Goal: Transaction & Acquisition: Purchase product/service

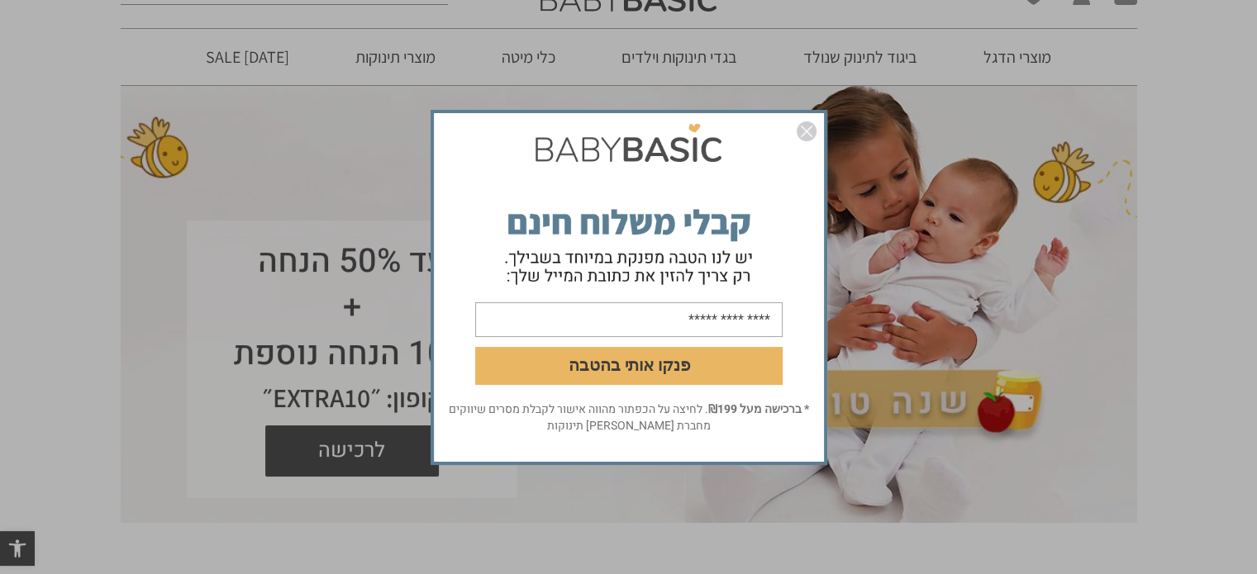
scroll to position [83, 0]
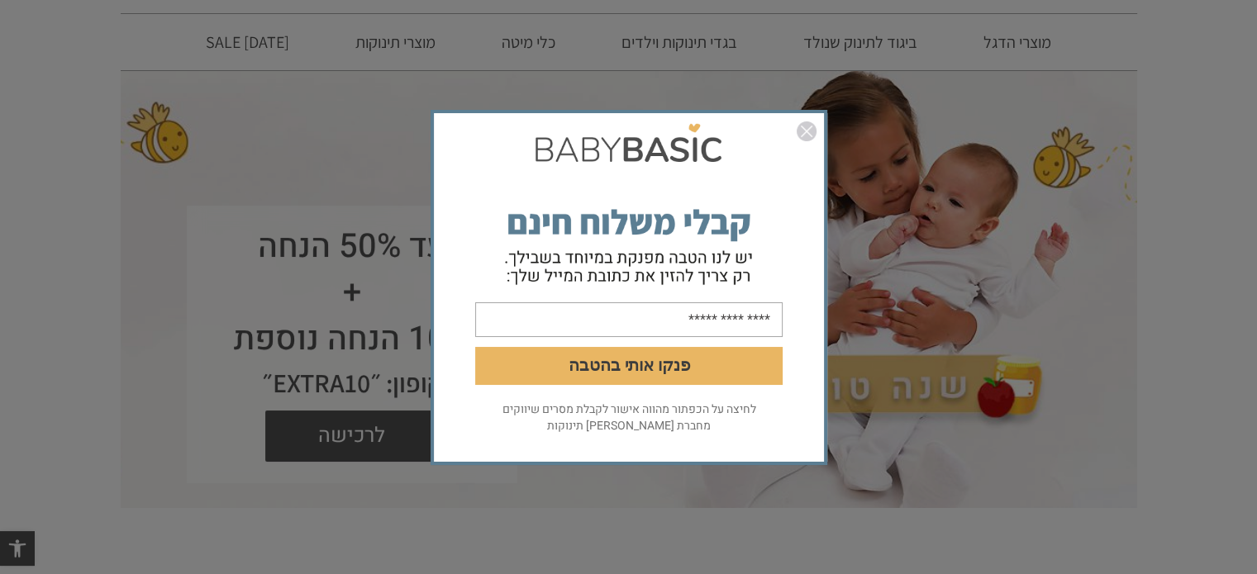
click at [807, 131] on img "סגור" at bounding box center [807, 132] width 20 height 20
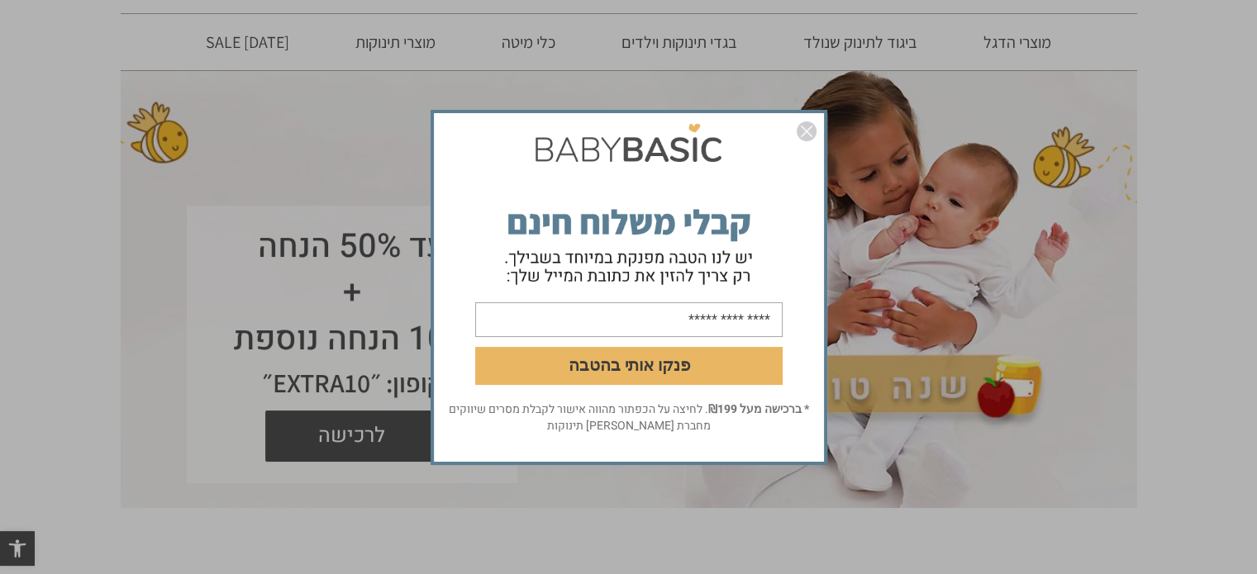
click at [807, 131] on img "סגור" at bounding box center [807, 132] width 20 height 20
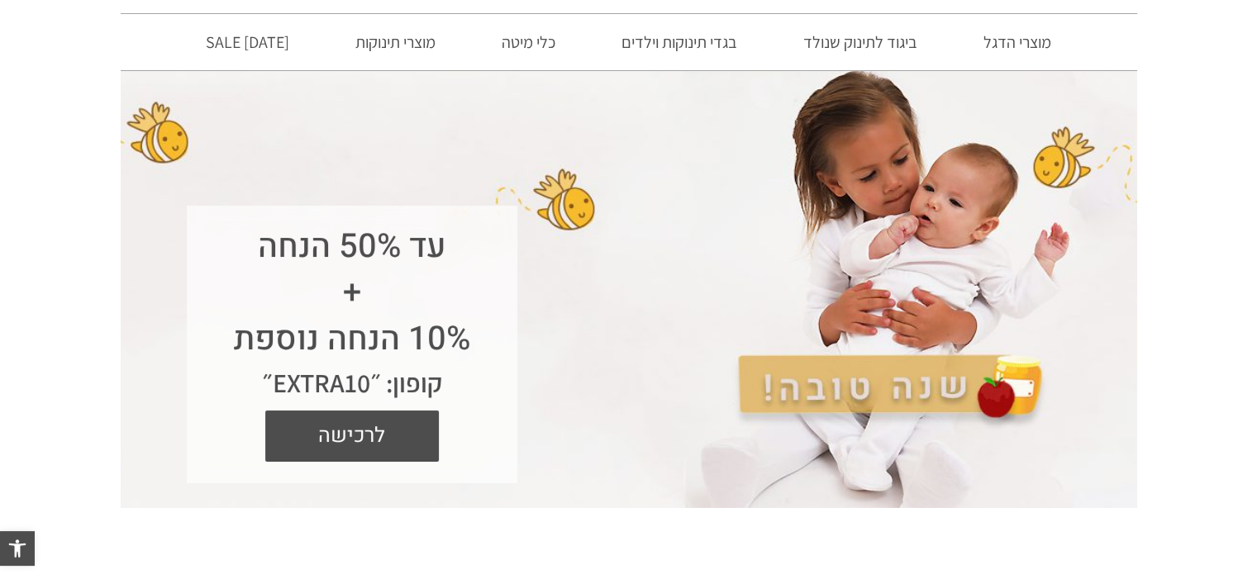
scroll to position [0, 0]
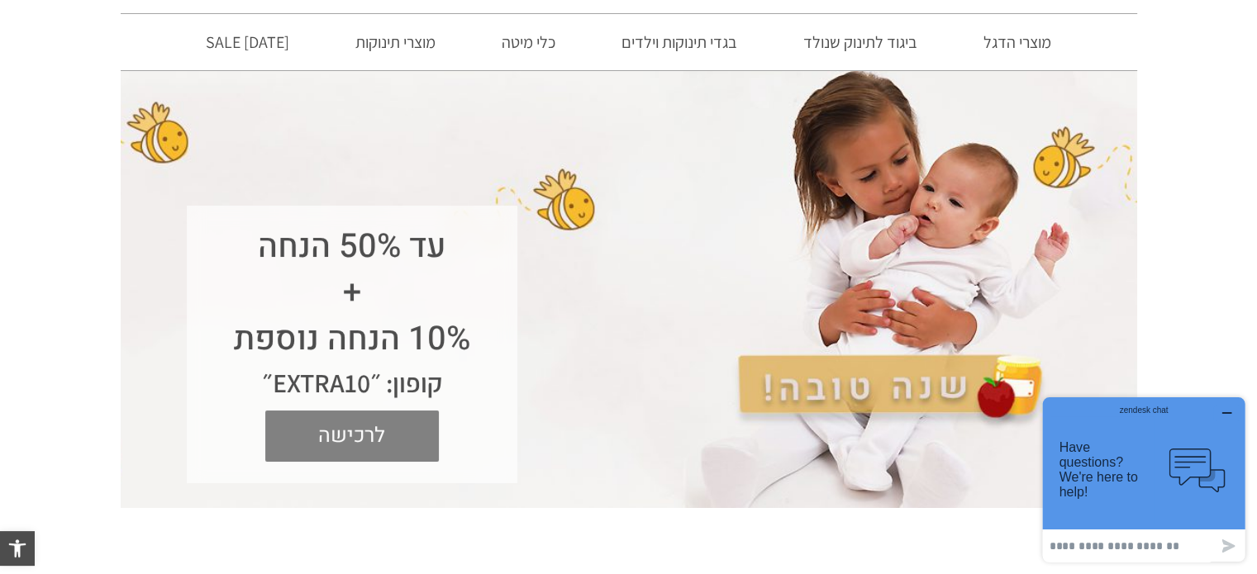
click at [378, 436] on span "לרכישה" at bounding box center [352, 436] width 149 height 51
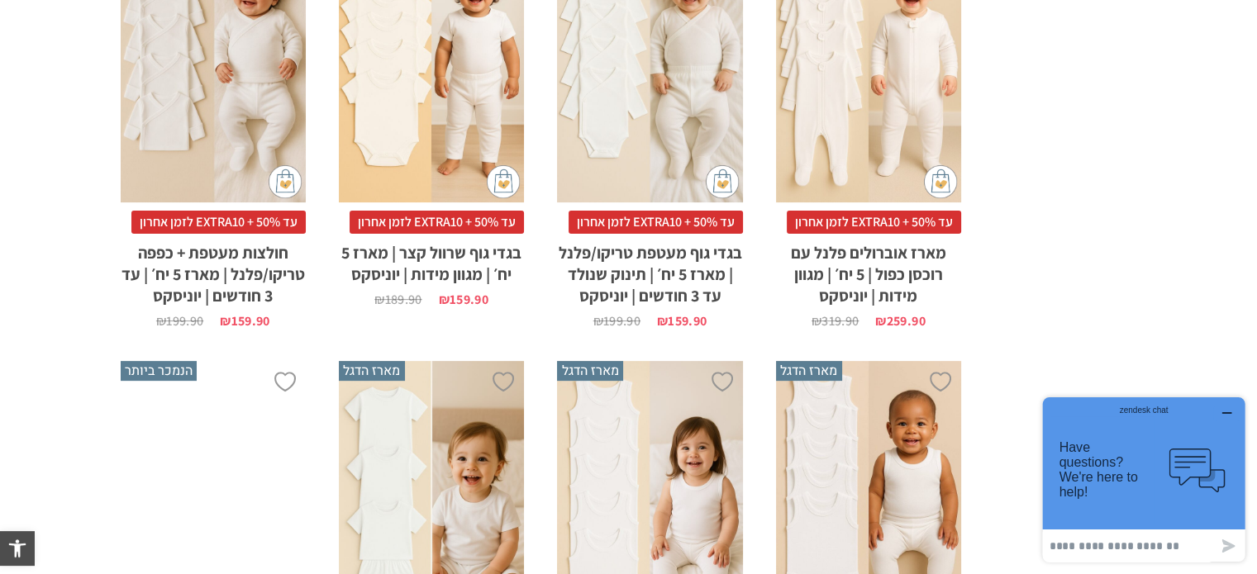
scroll to position [827, 0]
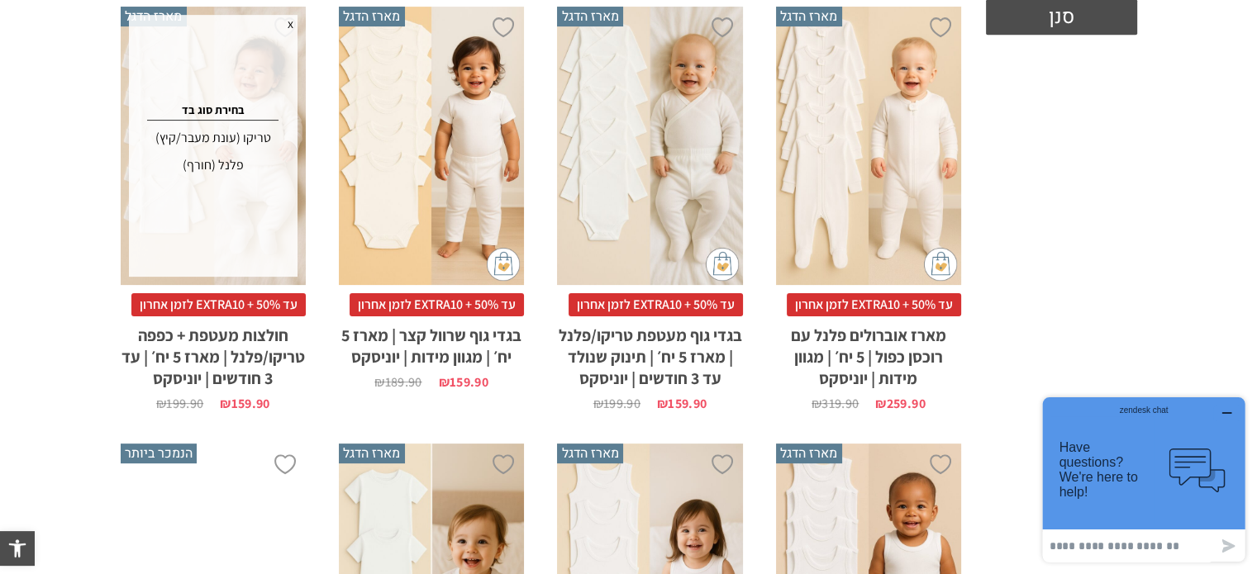
click at [237, 139] on div "טריקו (עונת מעבר/קיץ)" at bounding box center [213, 138] width 164 height 26
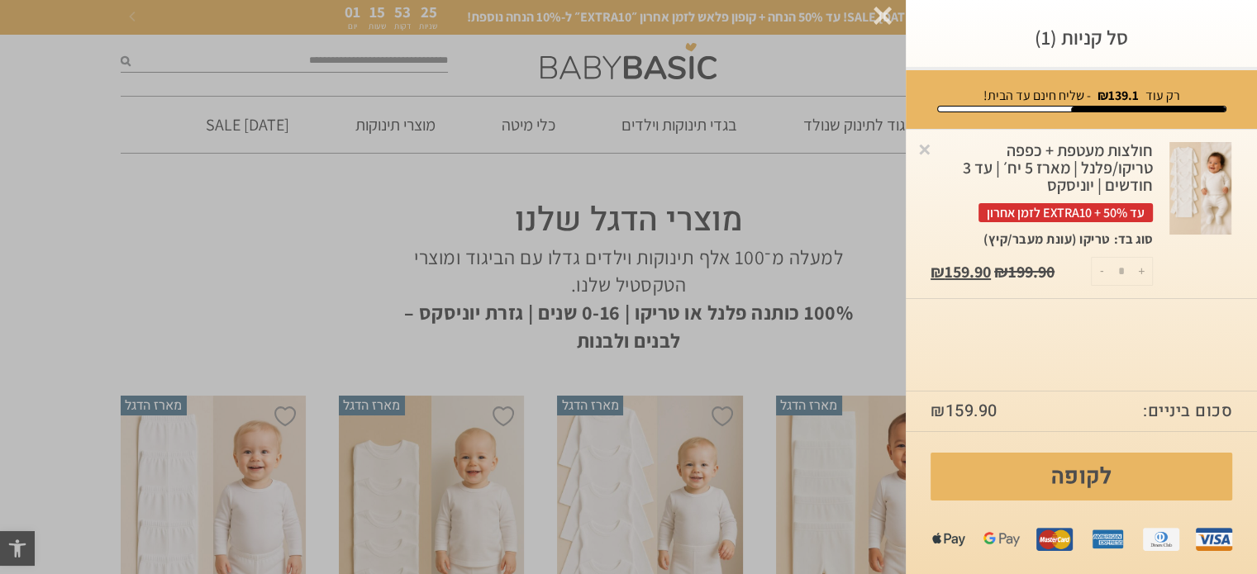
scroll to position [0, 0]
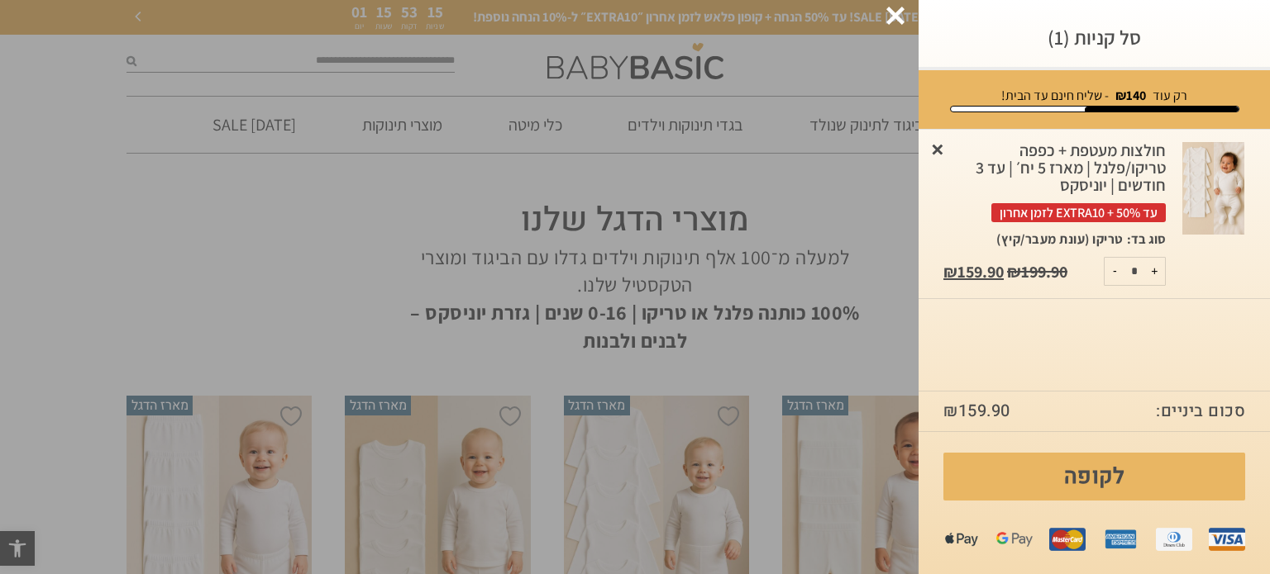
click at [939, 145] on link "×" at bounding box center [937, 149] width 17 height 17
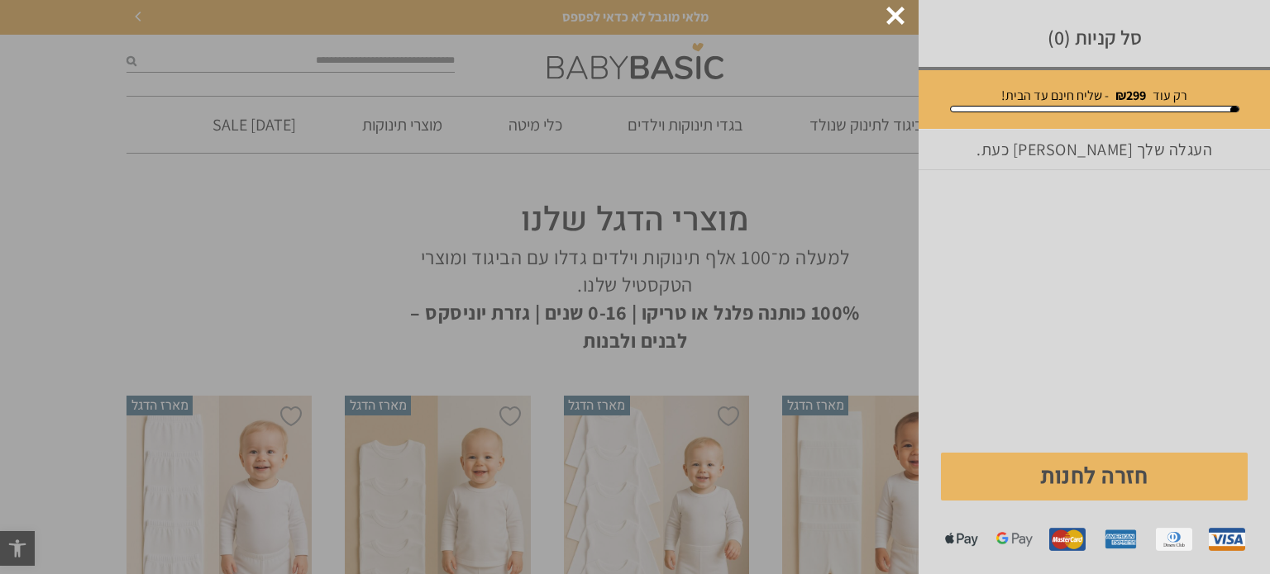
click at [889, 13] on div at bounding box center [895, 16] width 18 height 18
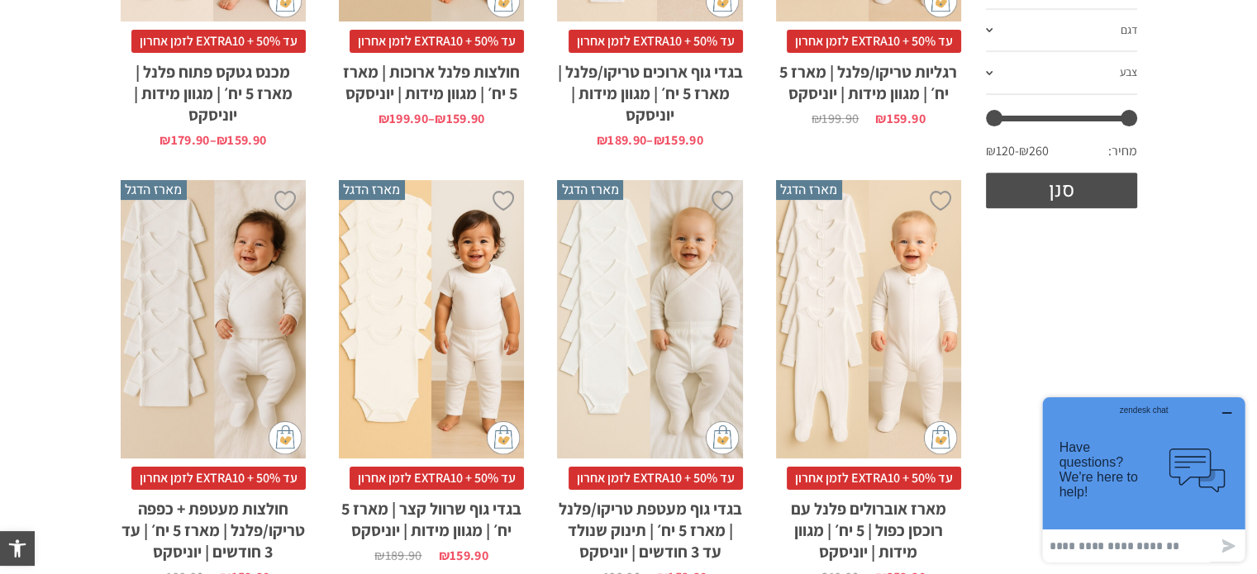
scroll to position [661, 0]
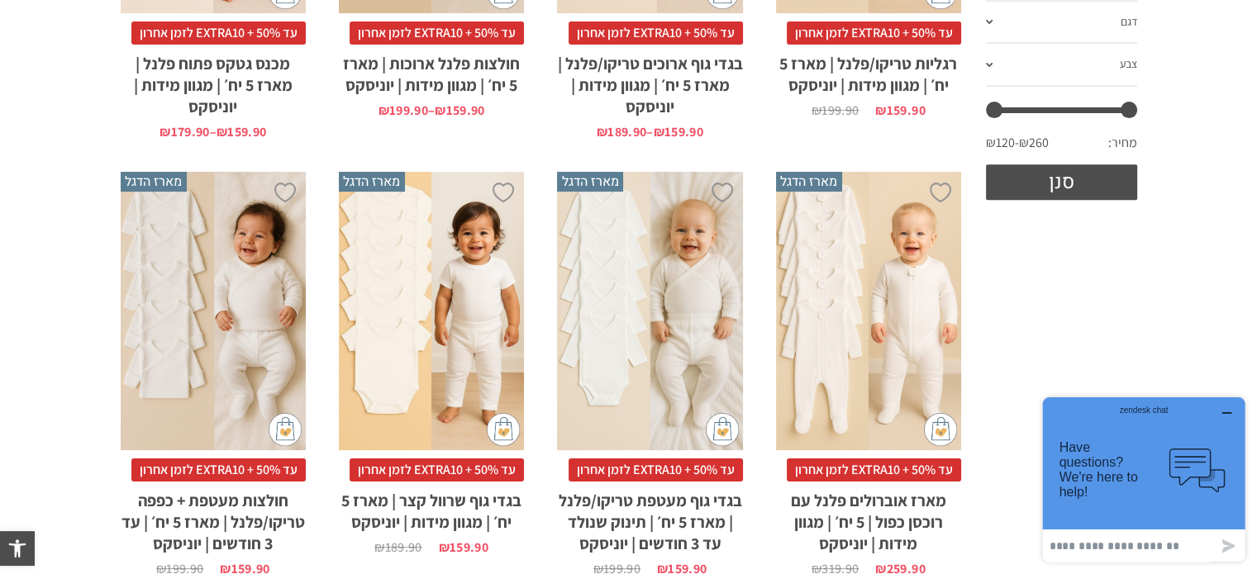
click at [203, 360] on div "x בחירת סוג בד טריקו (עונת מעבר/קיץ) פלנל (חורף)" at bounding box center [213, 311] width 185 height 279
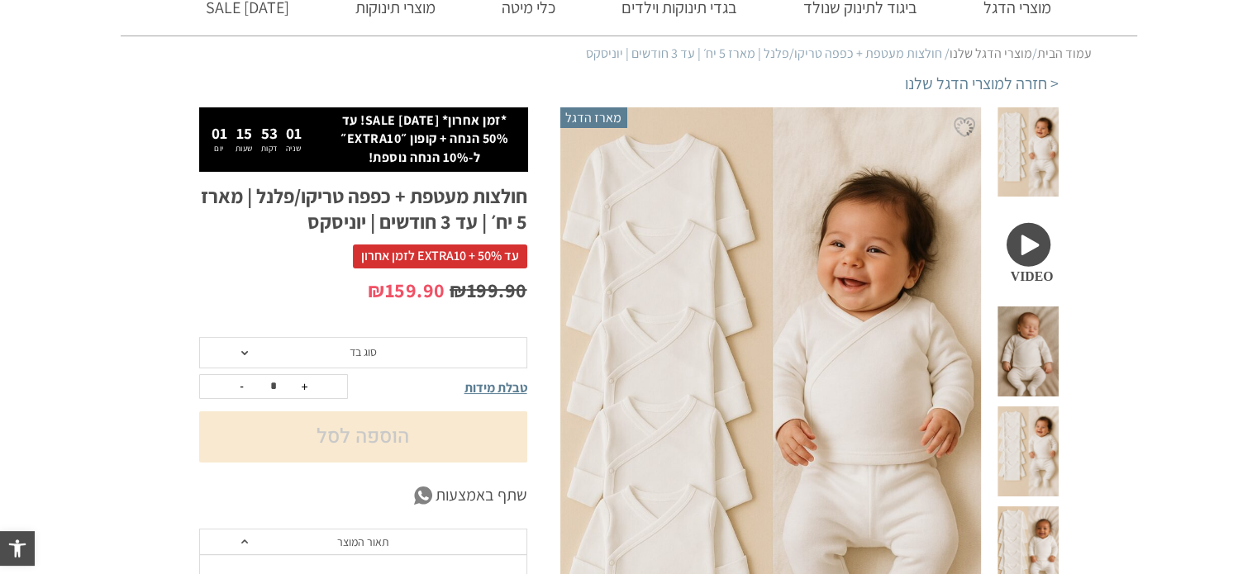
click at [360, 355] on span "סוג בד" at bounding box center [363, 352] width 27 height 15
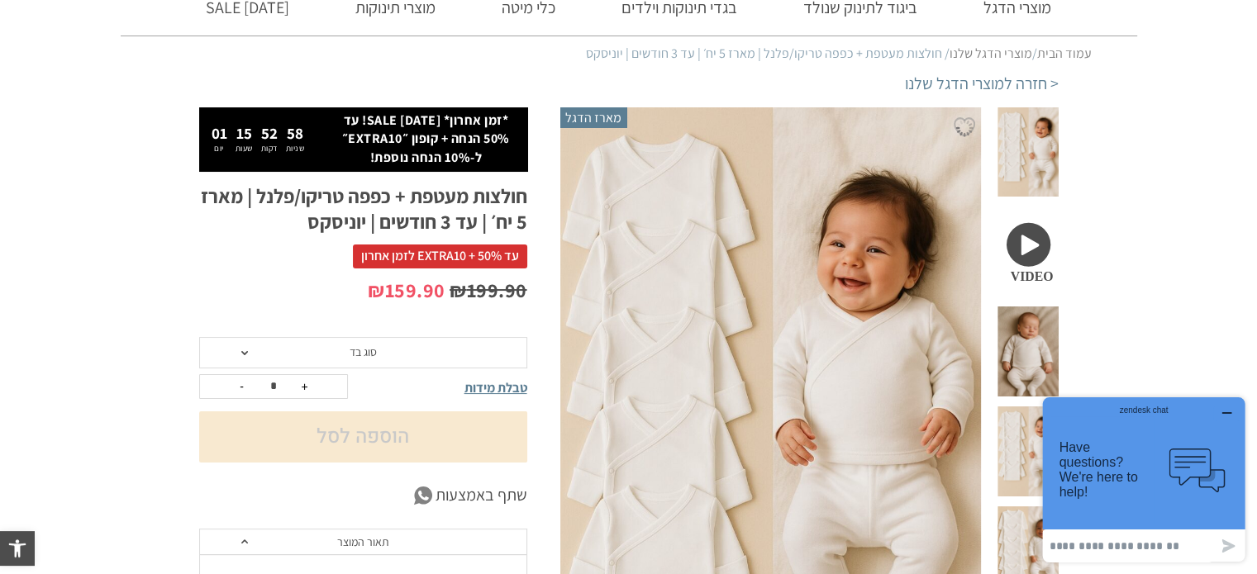
click at [1048, 313] on span at bounding box center [1028, 352] width 60 height 90
click at [1227, 409] on icon "button" at bounding box center [1227, 413] width 13 height 13
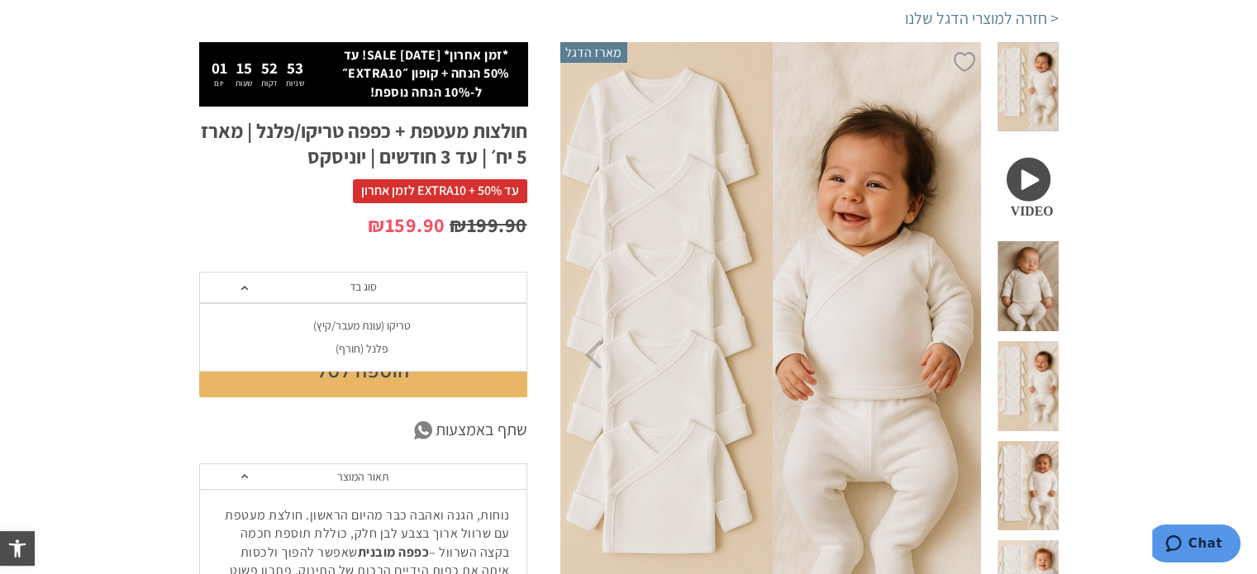
scroll to position [283, 0]
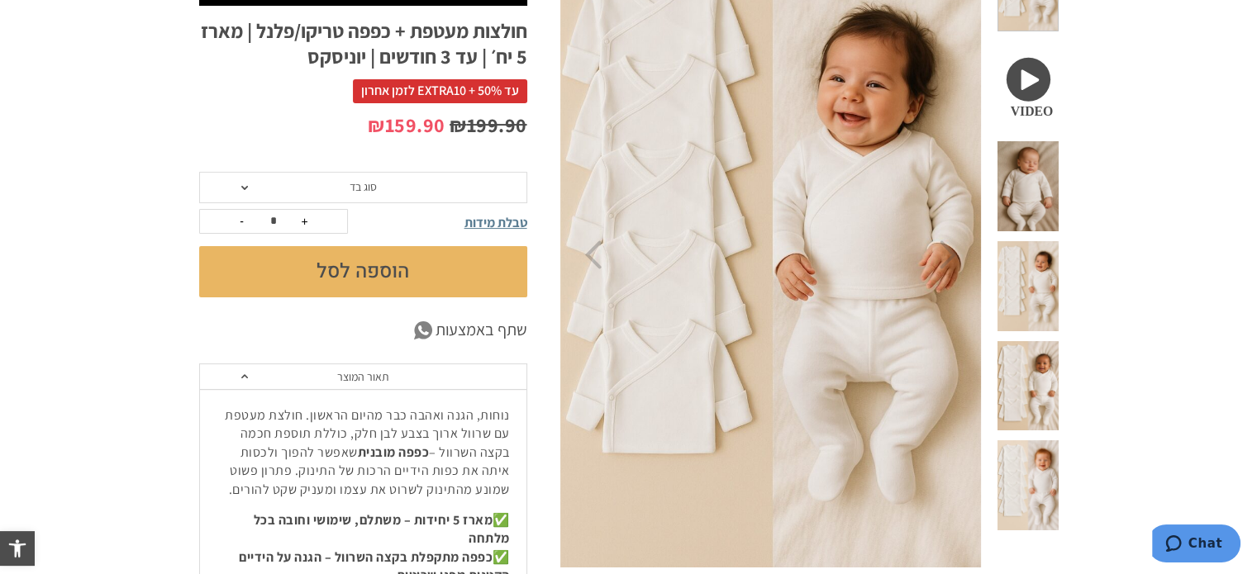
click at [1028, 241] on span at bounding box center [1028, 286] width 60 height 90
click at [1048, 341] on span at bounding box center [1028, 386] width 60 height 90
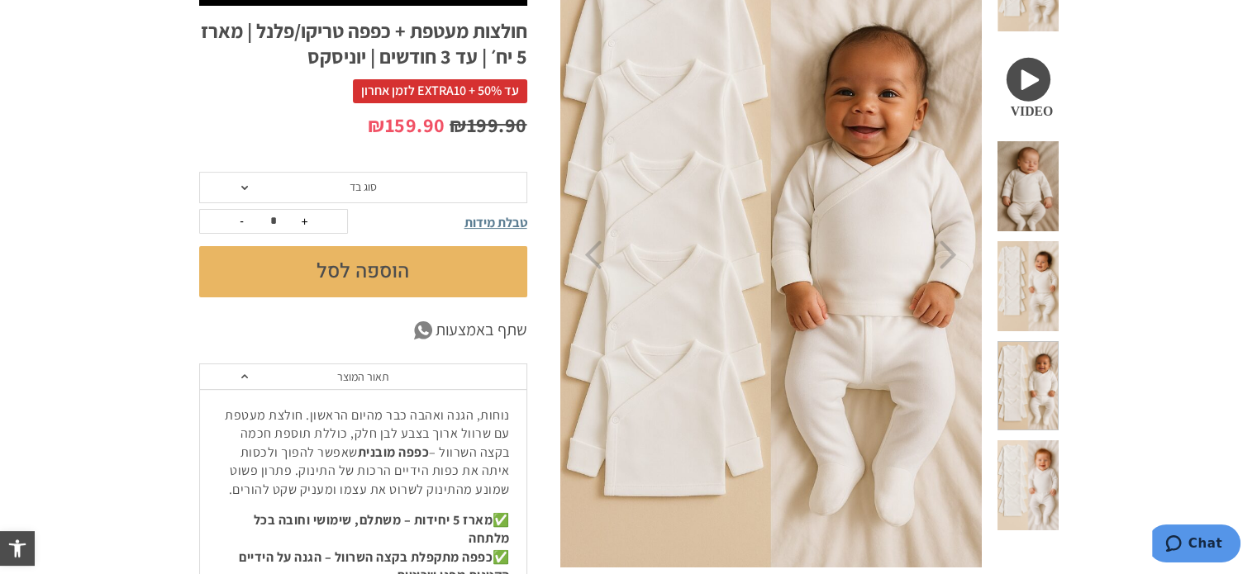
click at [1040, 441] on span at bounding box center [1028, 486] width 60 height 90
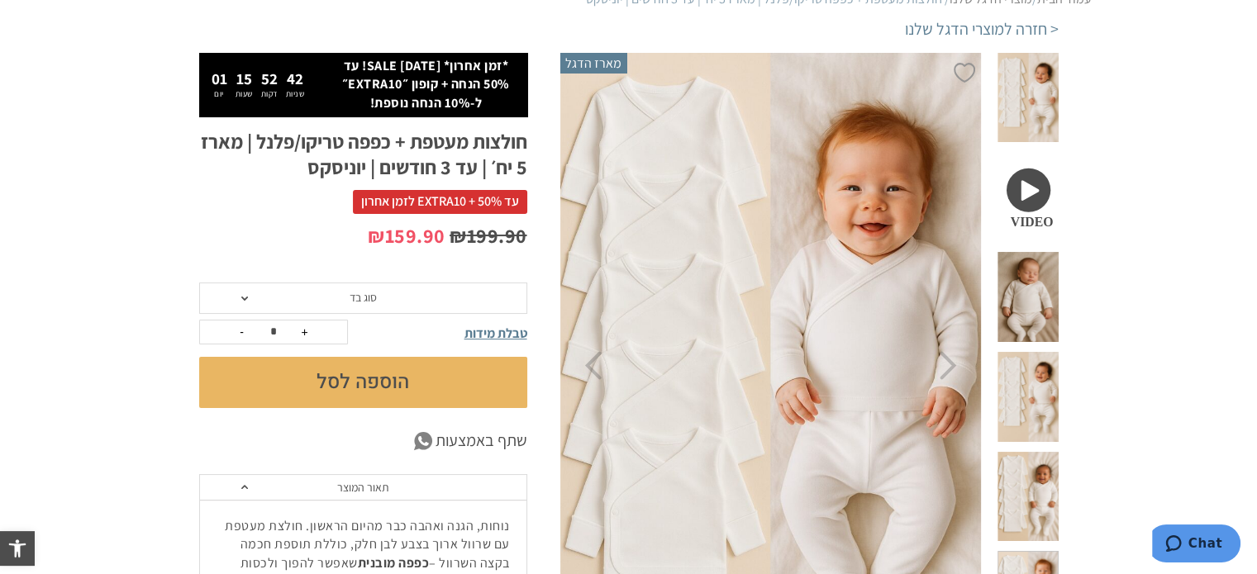
scroll to position [0, 0]
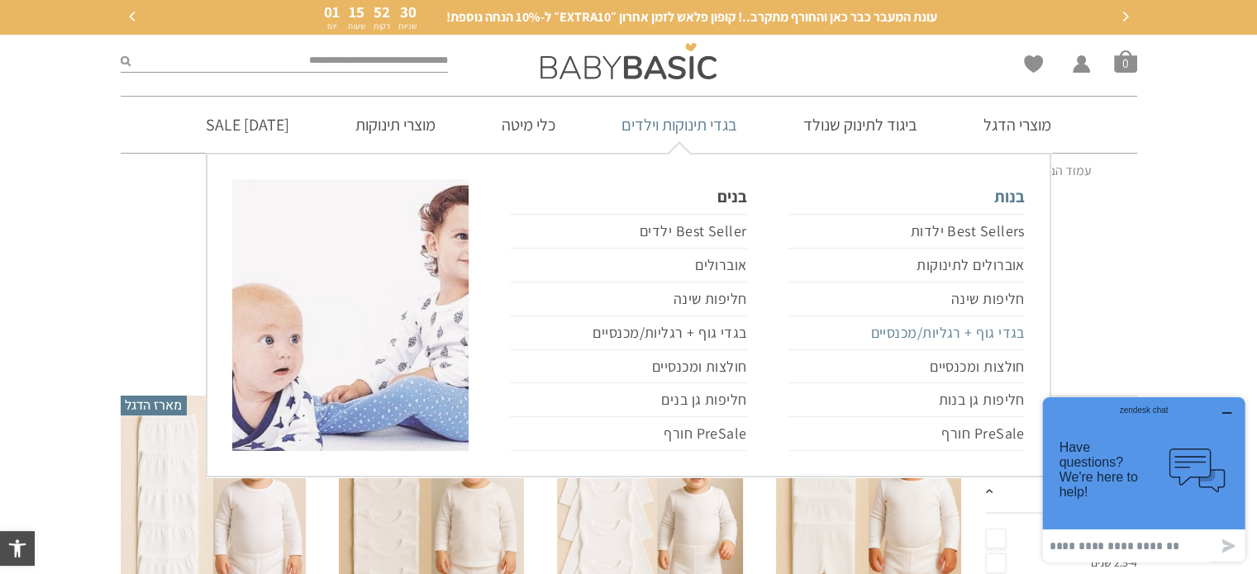
click at [1001, 332] on link "בגדי גוף + רגליות/מכנסיים" at bounding box center [907, 334] width 236 height 34
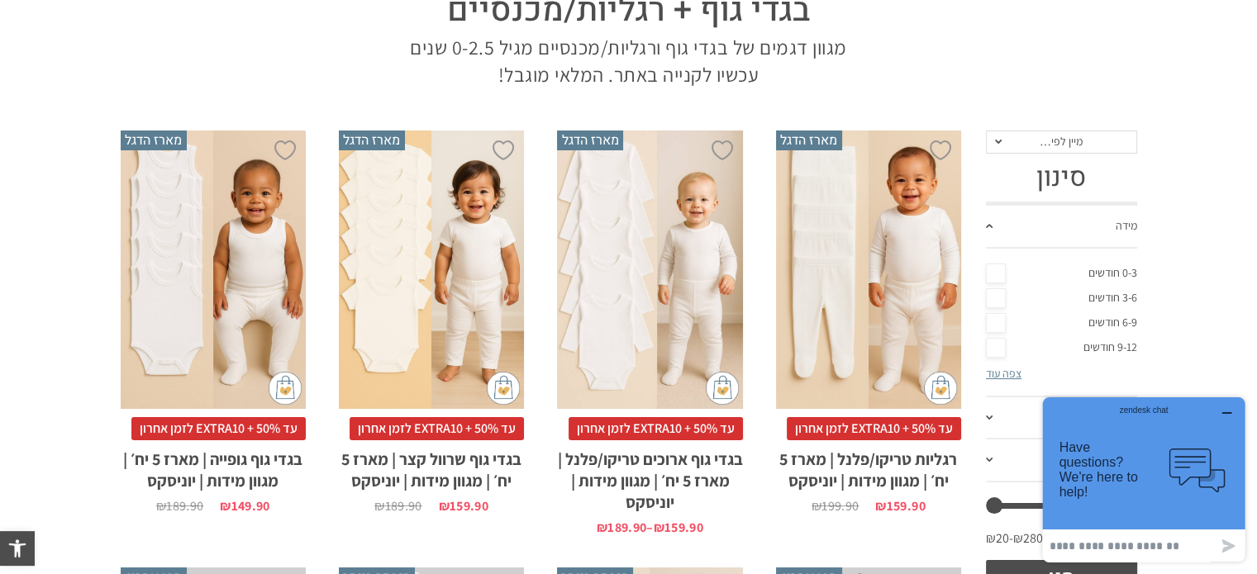
scroll to position [248, 0]
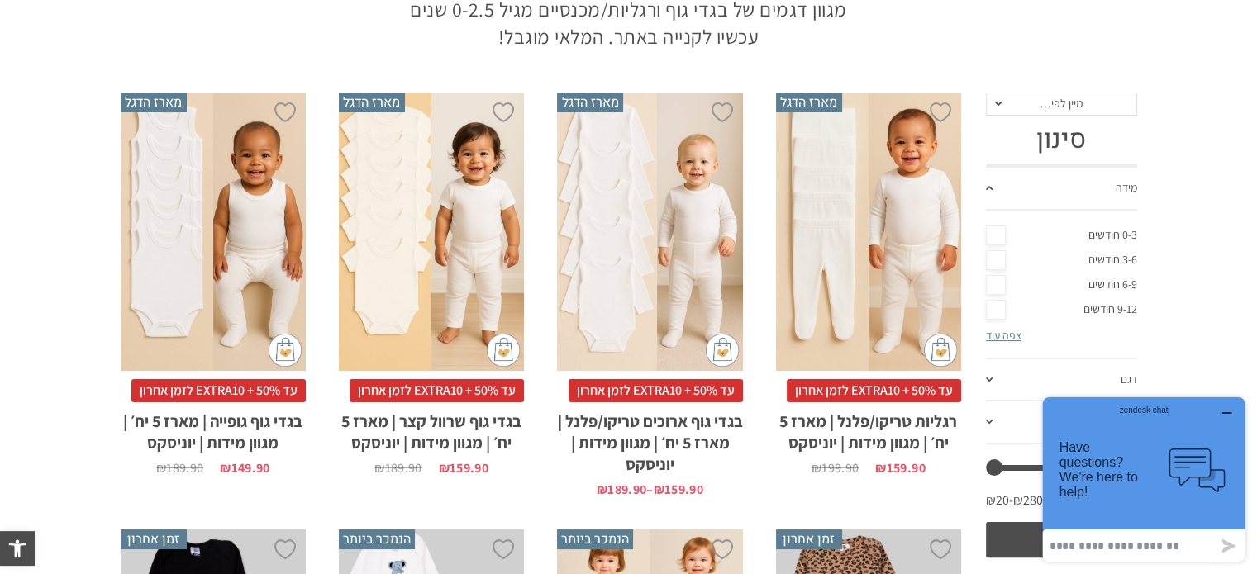
click at [996, 232] on link "0-3 חודשים" at bounding box center [1061, 235] width 151 height 25
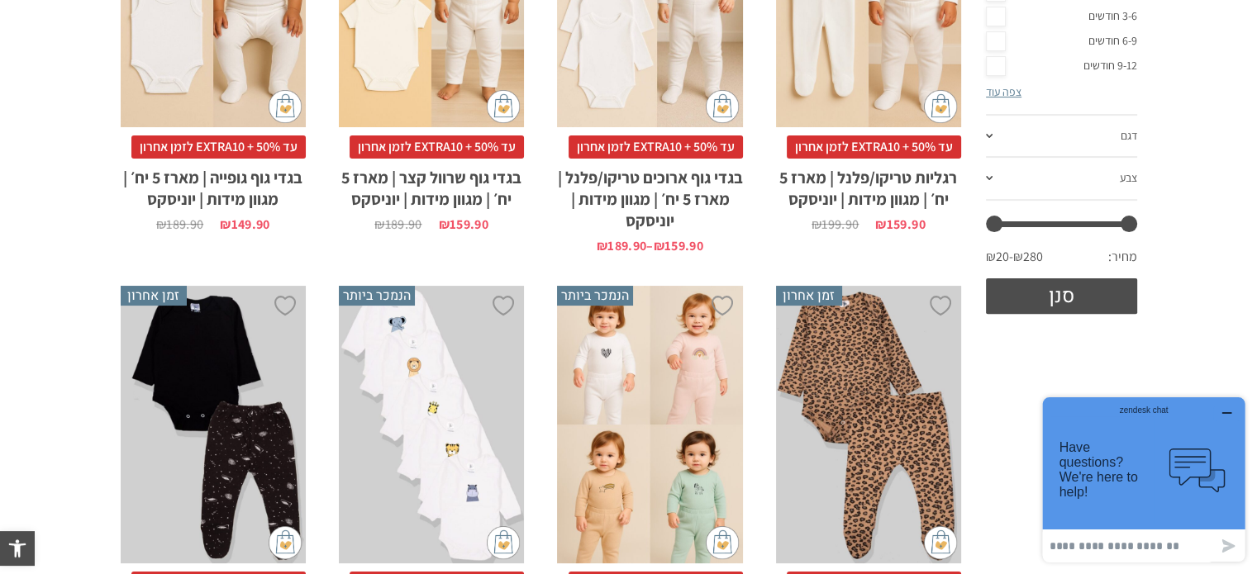
scroll to position [496, 0]
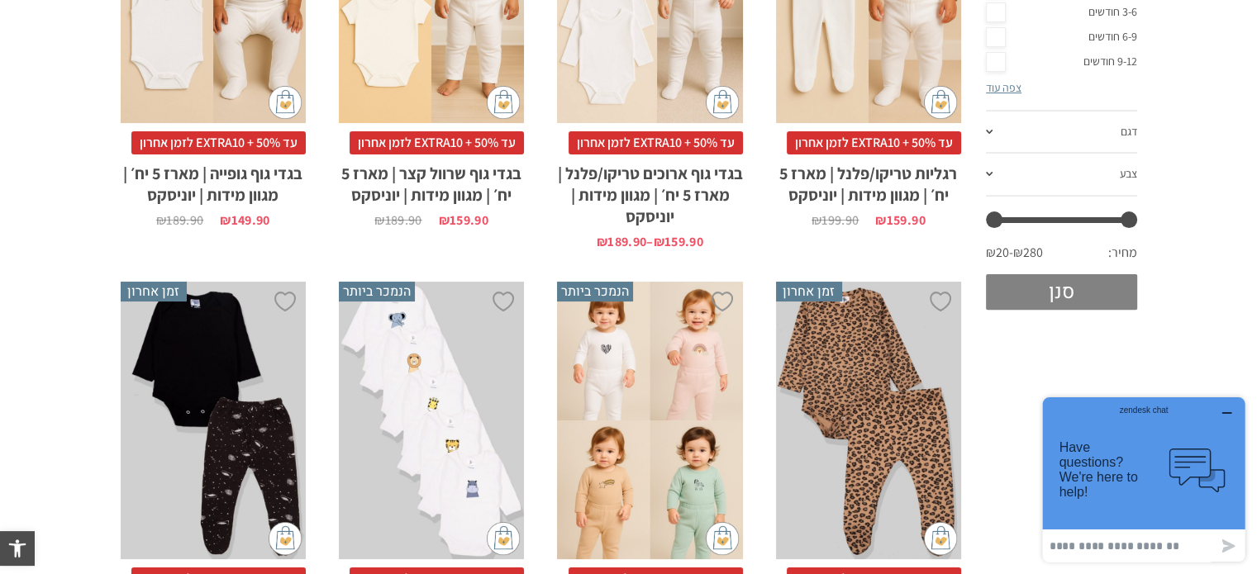
click at [1056, 297] on button "סנן" at bounding box center [1061, 292] width 151 height 36
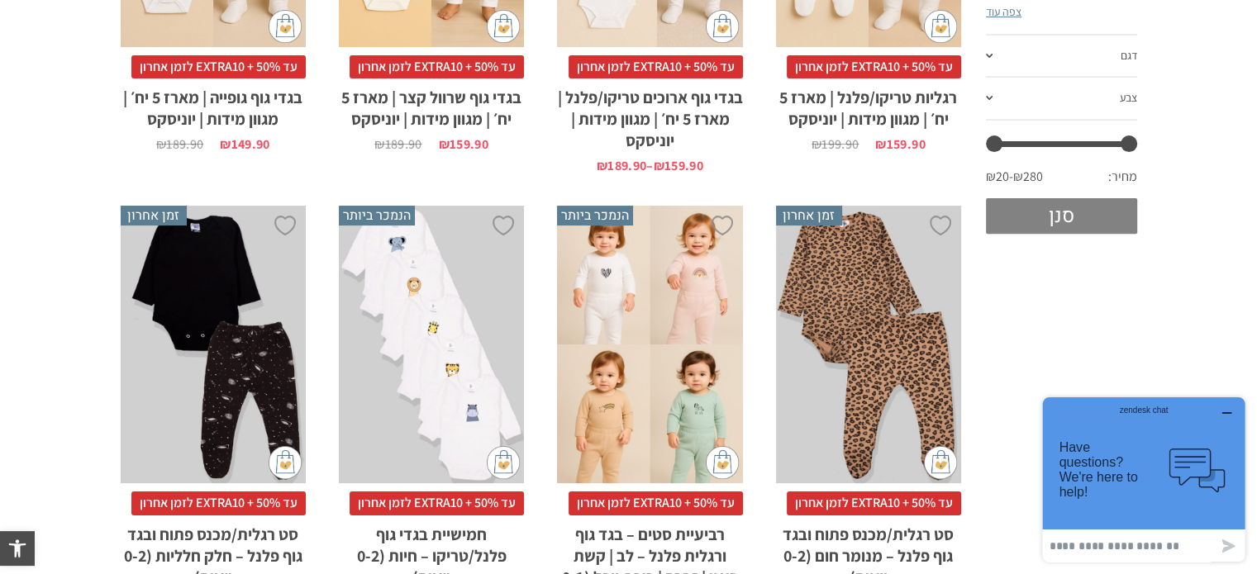
scroll to position [744, 0]
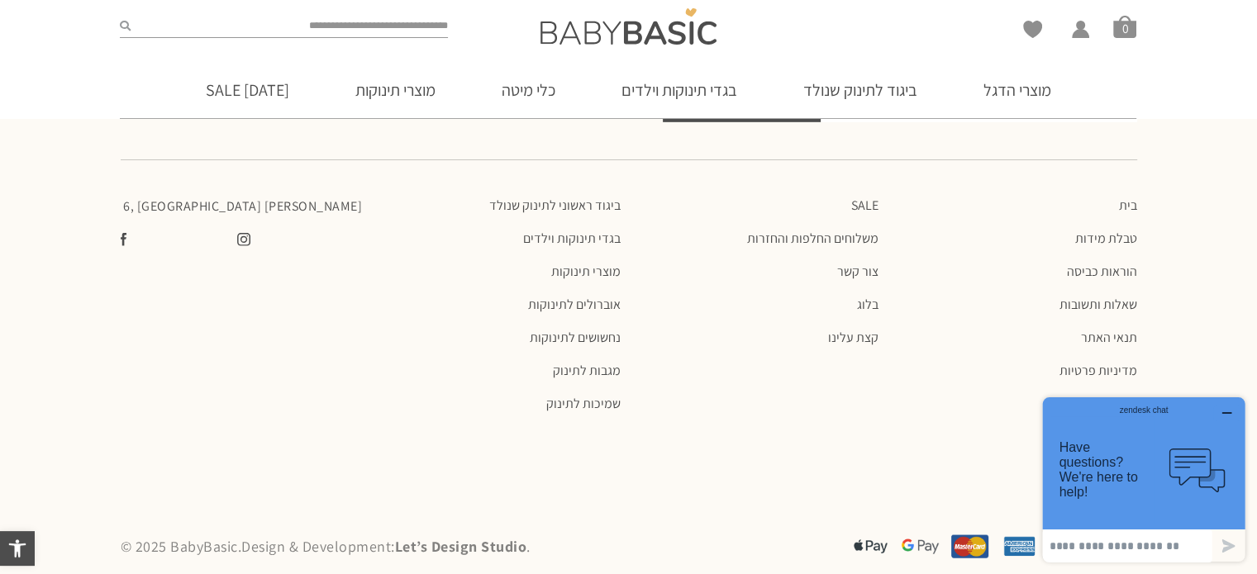
scroll to position [5179, 0]
